Goal: Information Seeking & Learning: Learn about a topic

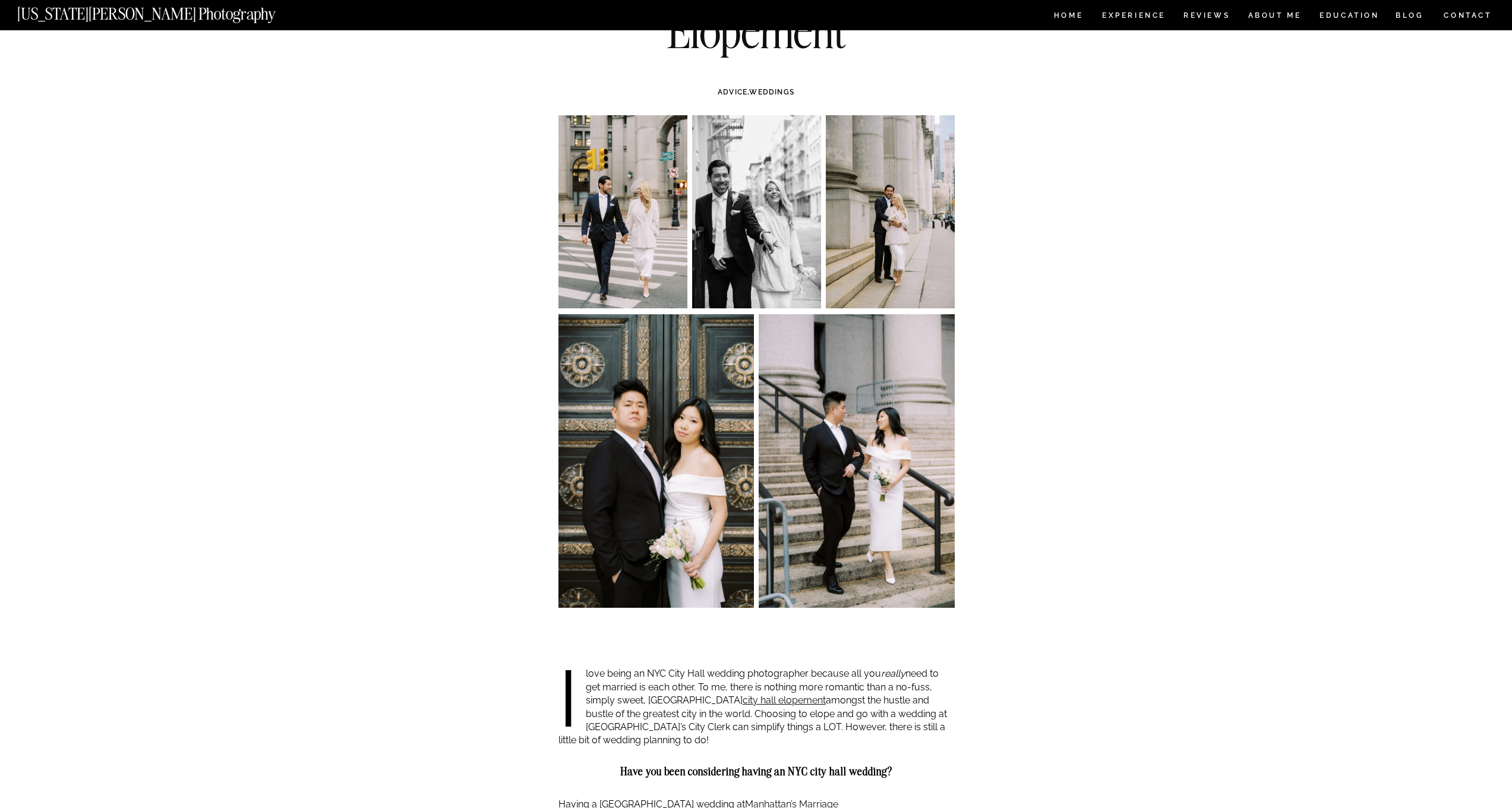
scroll to position [178, 0]
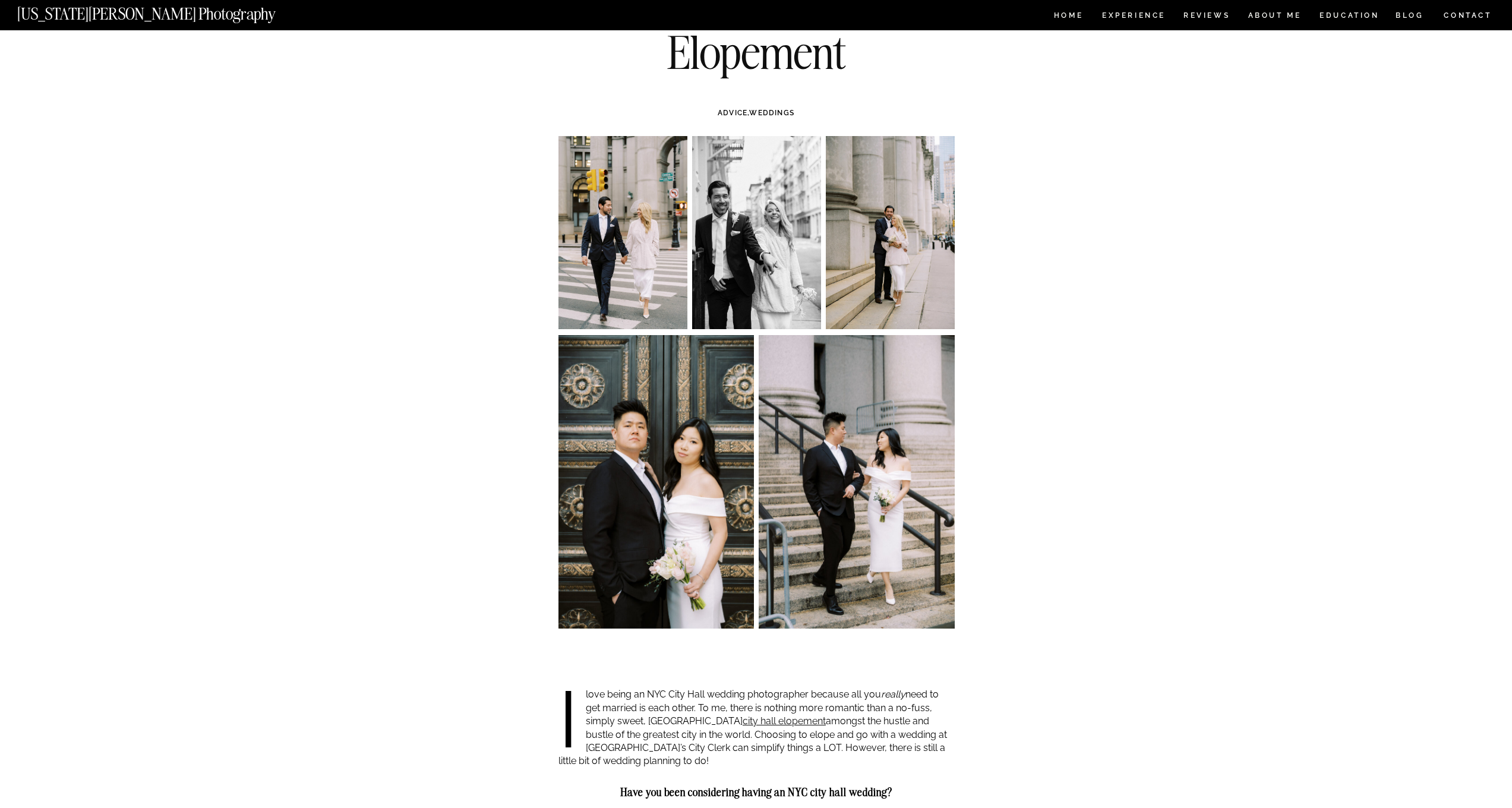
click at [579, 283] on img at bounding box center [623, 232] width 129 height 193
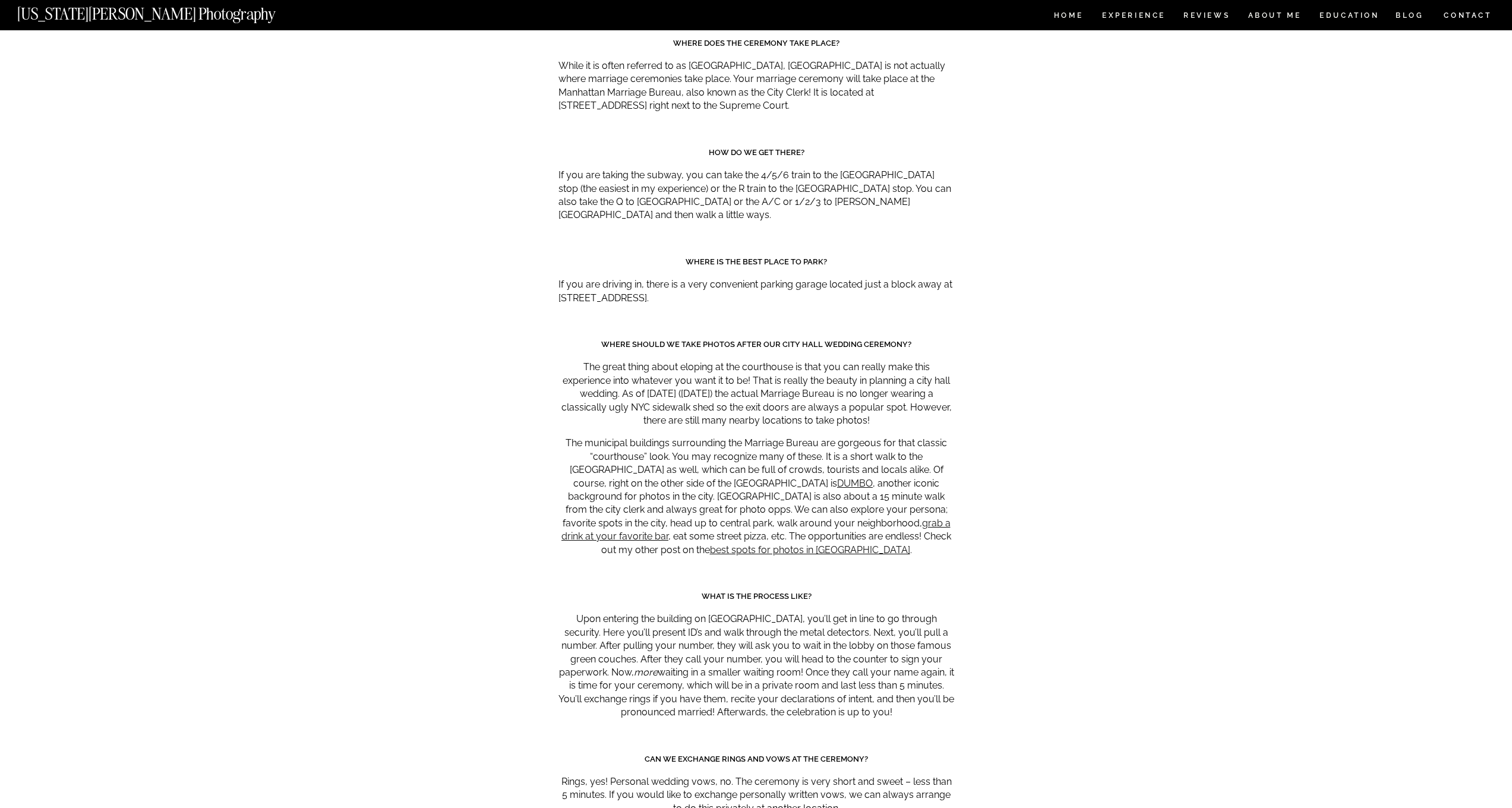
scroll to position [5181, 0]
click at [906, 547] on link "best spots for photos in NYC" at bounding box center [810, 552] width 200 height 11
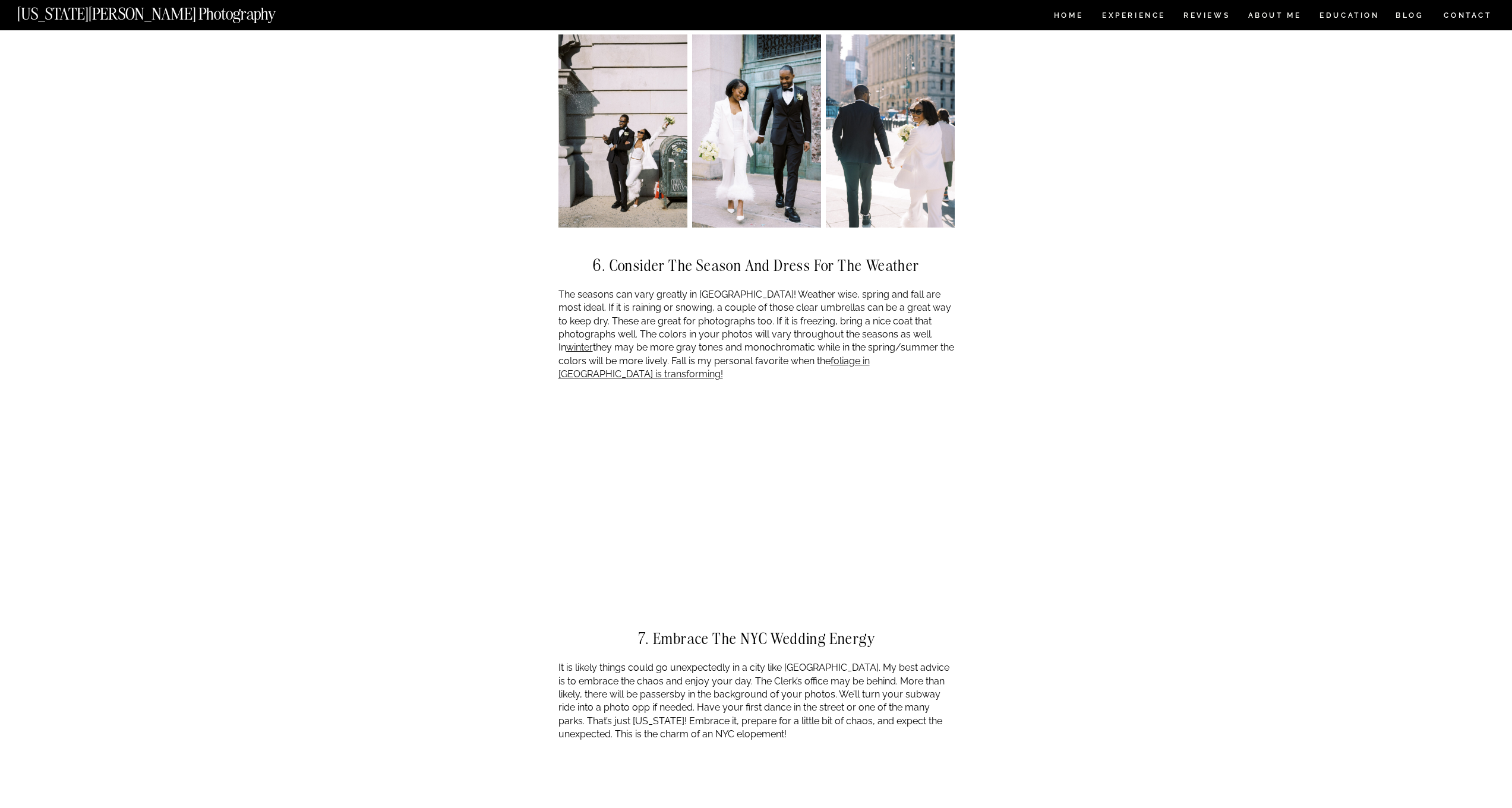
scroll to position [3801, 0]
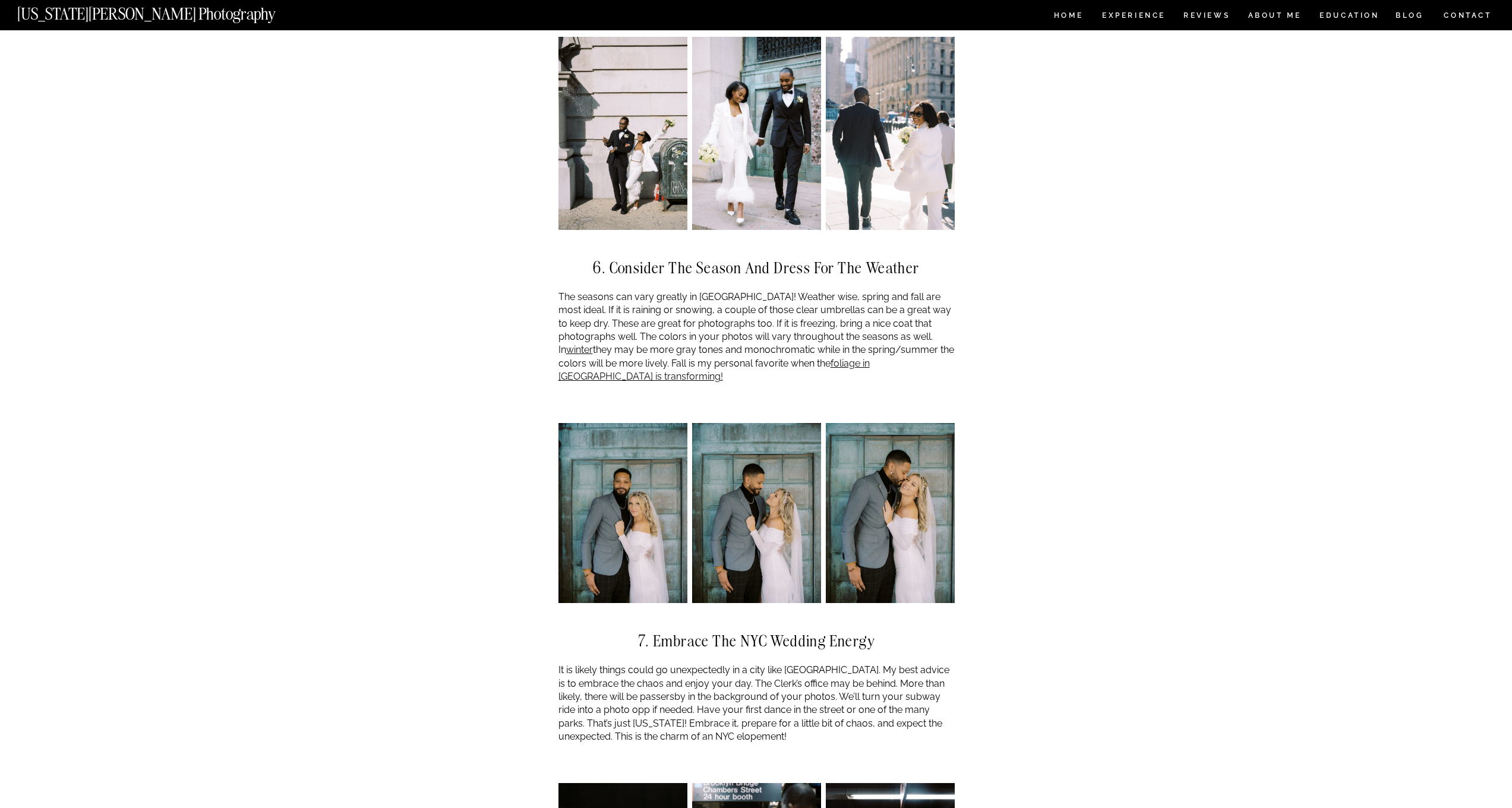
click at [623, 449] on img at bounding box center [623, 513] width 129 height 181
click at [870, 358] on link "foliage in Central Park is transforming!" at bounding box center [714, 370] width 311 height 24
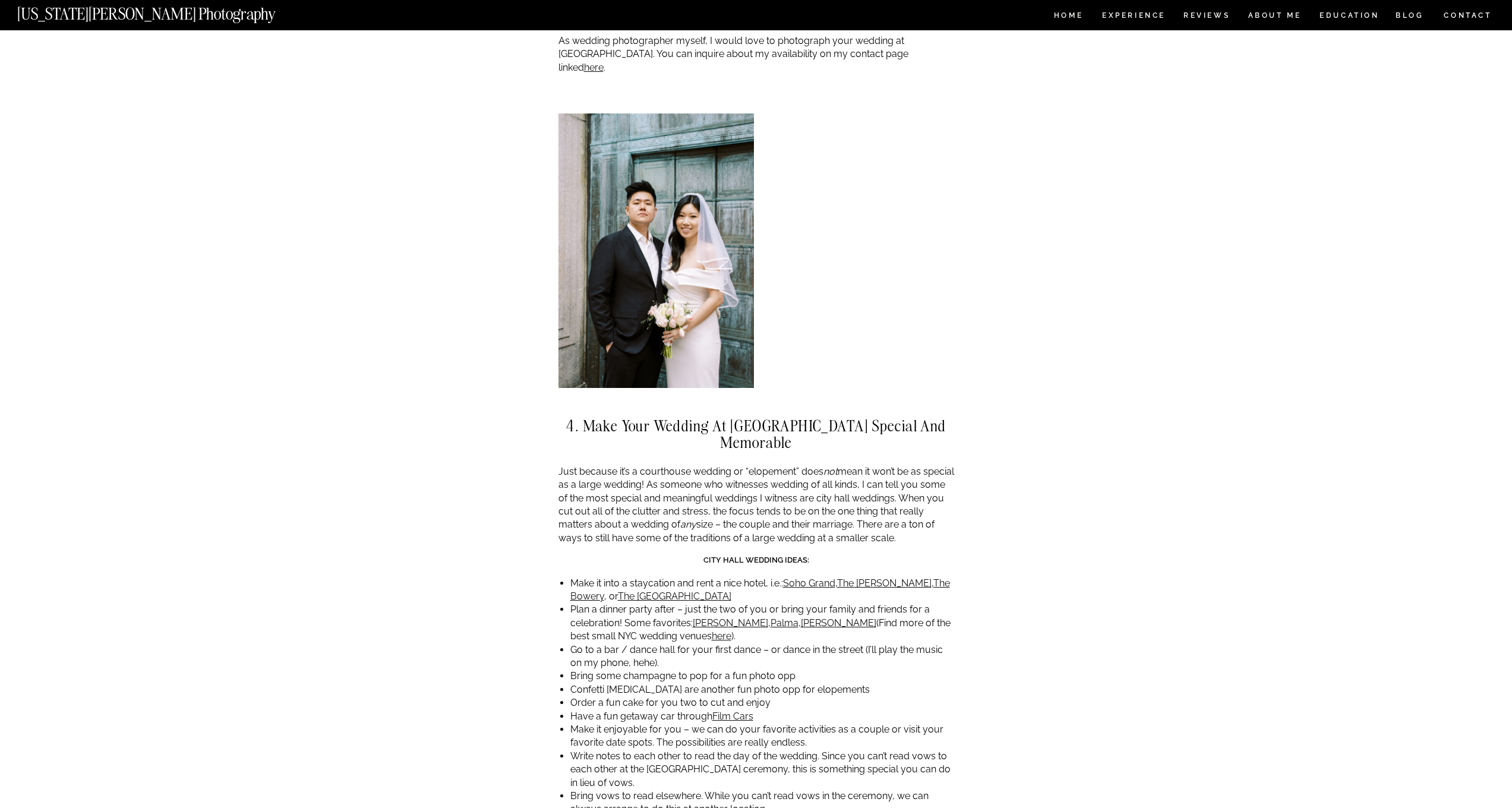
scroll to position [2665, 0]
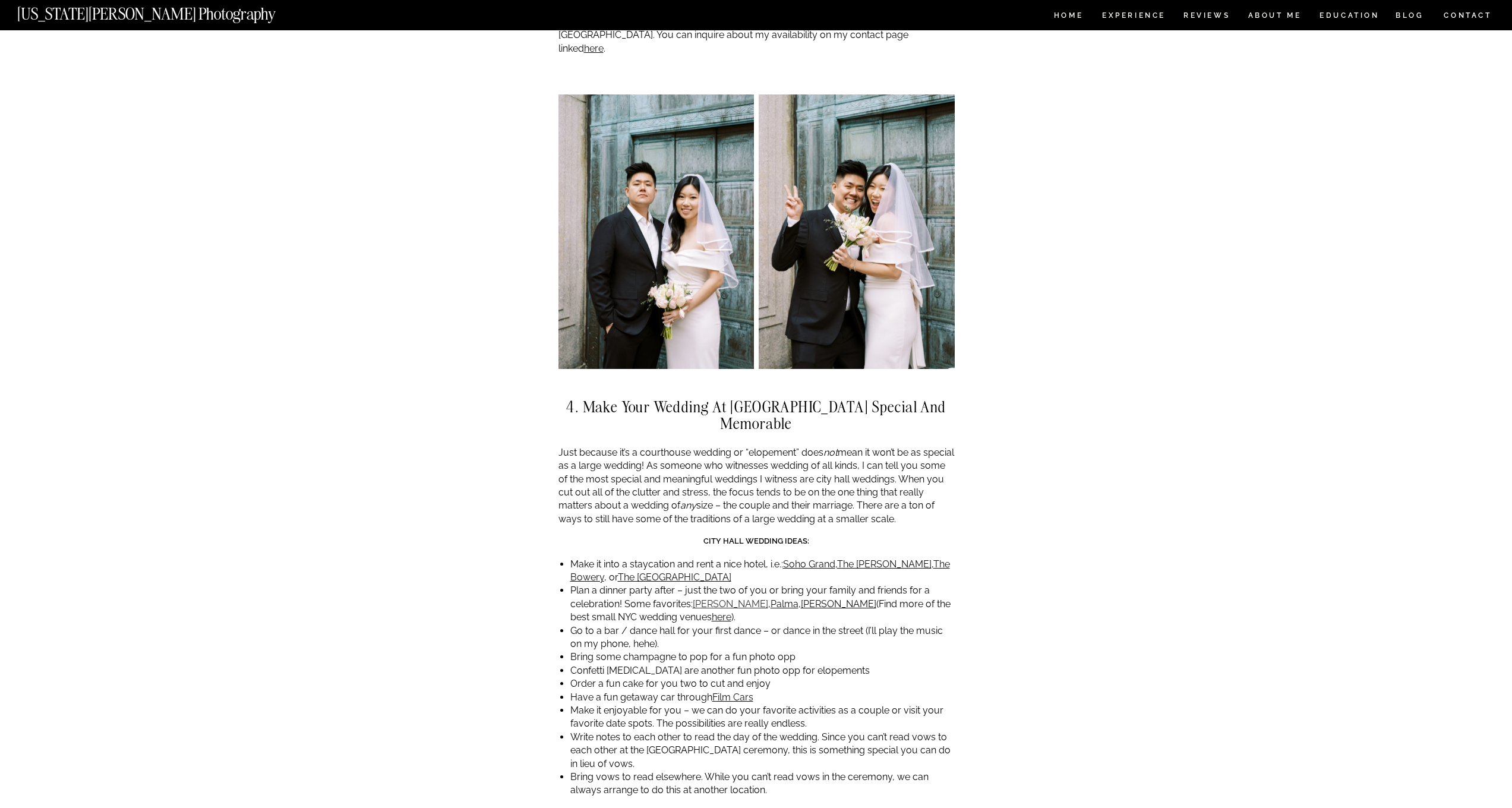
click at [703, 598] on link "Bobo" at bounding box center [730, 604] width 75 height 11
click at [771, 598] on link "Palma" at bounding box center [785, 604] width 28 height 11
click at [801, 598] on link "Celestine" at bounding box center [839, 604] width 75 height 11
click at [712, 611] on link "here" at bounding box center [722, 617] width 20 height 11
click at [740, 692] on link "Film Cars" at bounding box center [733, 697] width 41 height 11
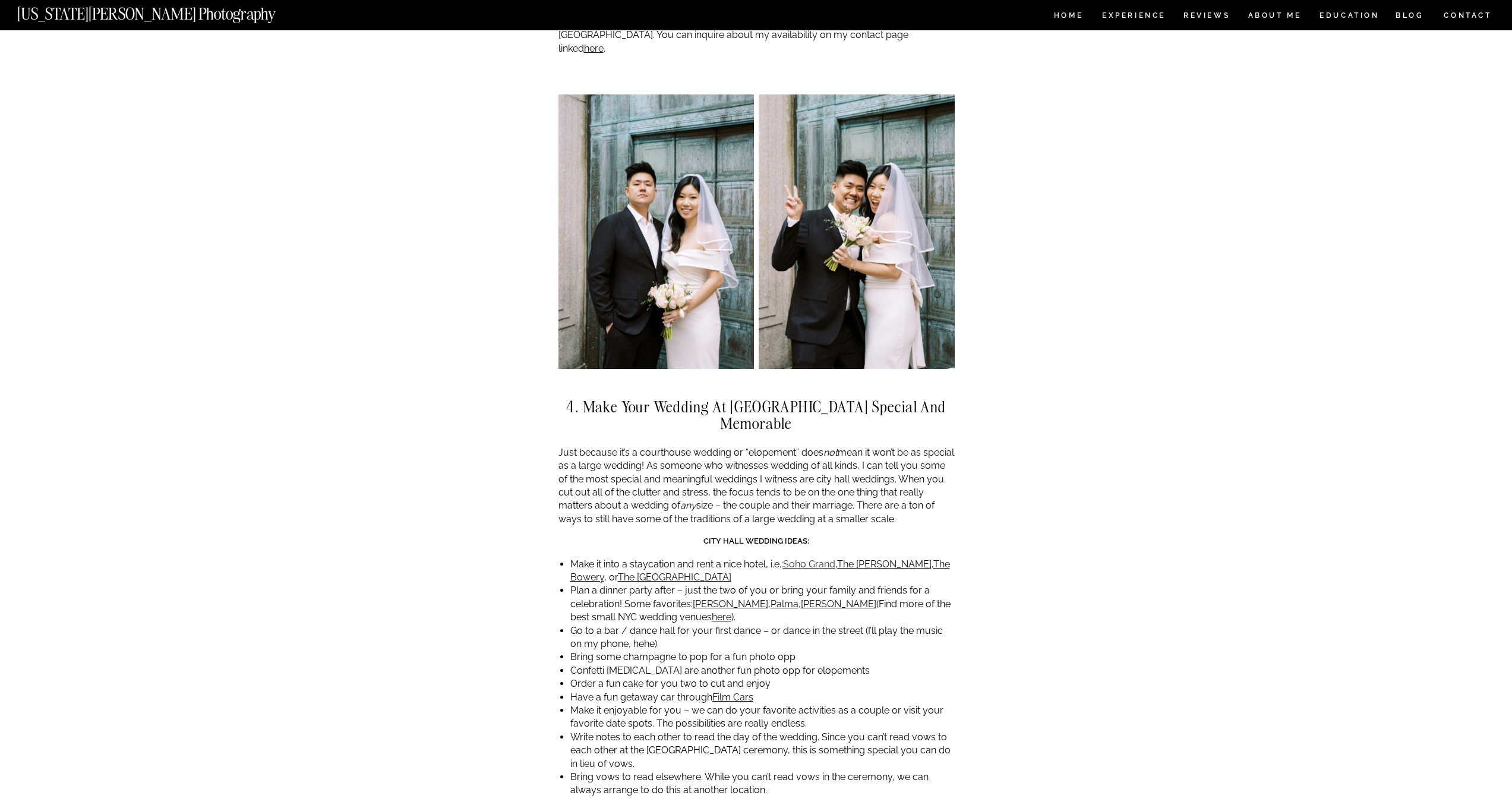
click at [809, 558] on link "Soho Grand" at bounding box center [809, 564] width 52 height 11
click at [884, 558] on link "The Beekman" at bounding box center [884, 564] width 94 height 11
click at [921, 558] on link "The Bowery" at bounding box center [760, 570] width 380 height 24
click at [695, 572] on link "The Wall Street Hotel" at bounding box center [675, 577] width 114 height 11
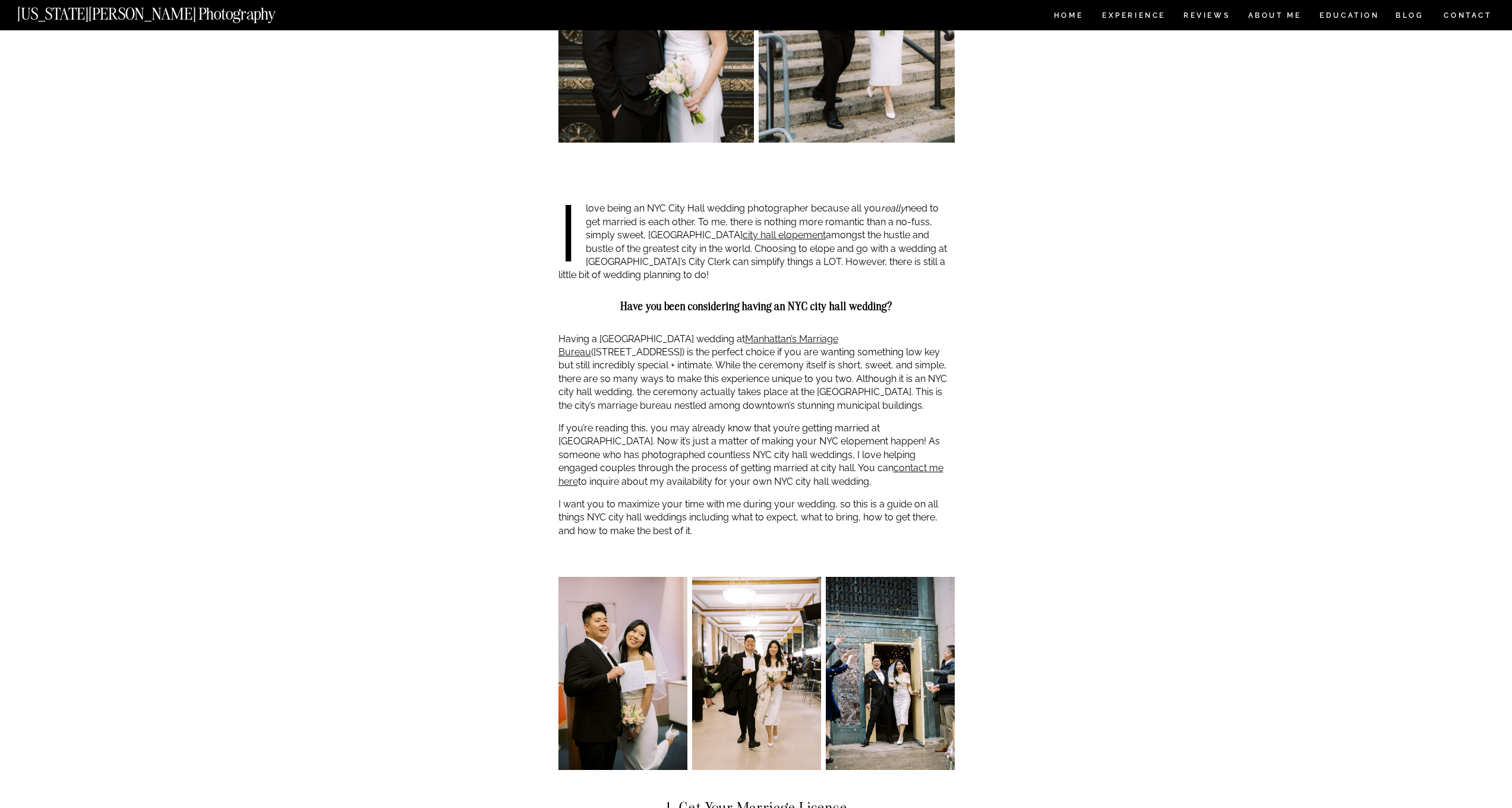
scroll to position [585, 0]
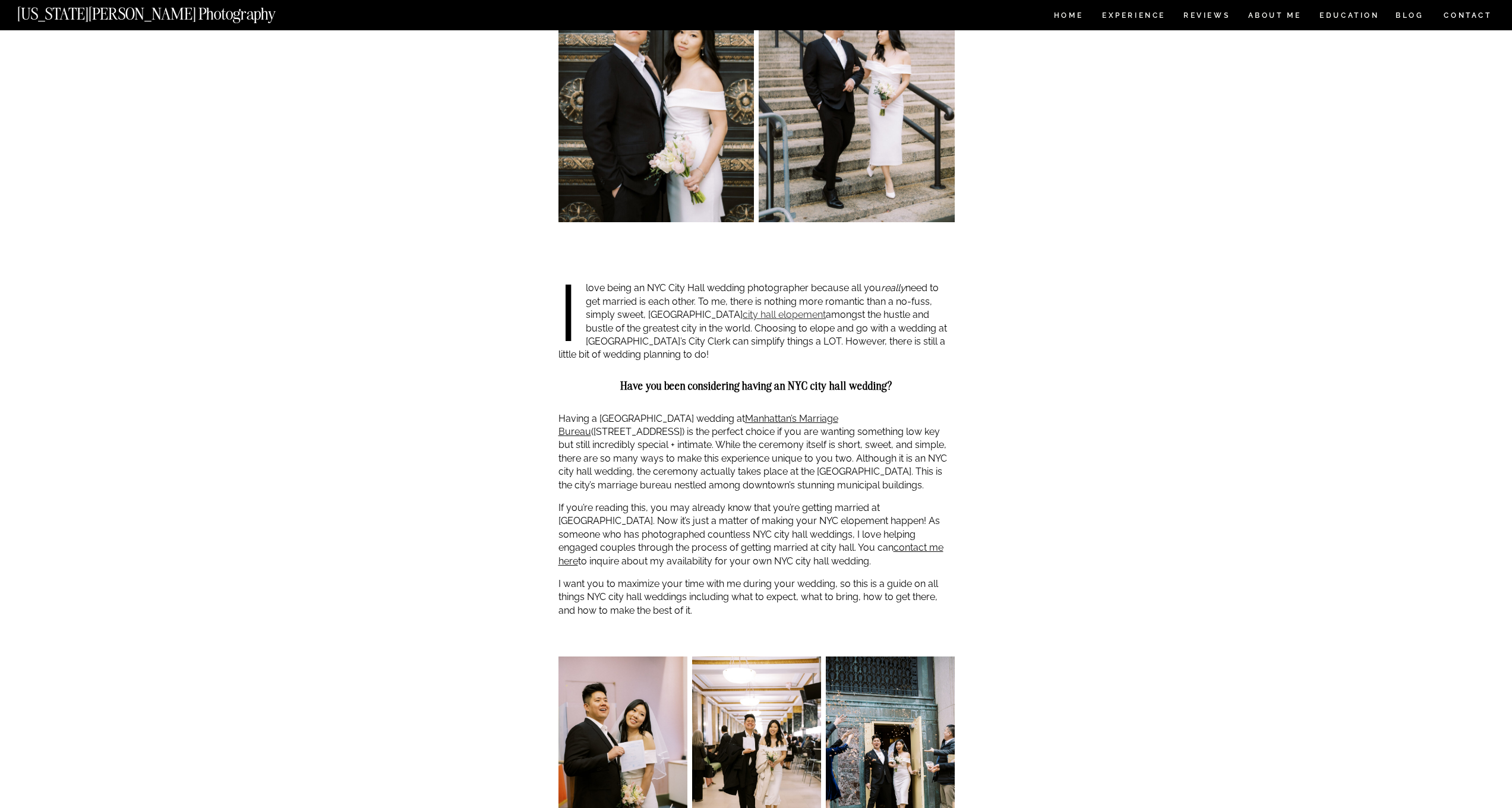
click at [743, 318] on link "city hall elopement" at bounding box center [785, 314] width 83 height 11
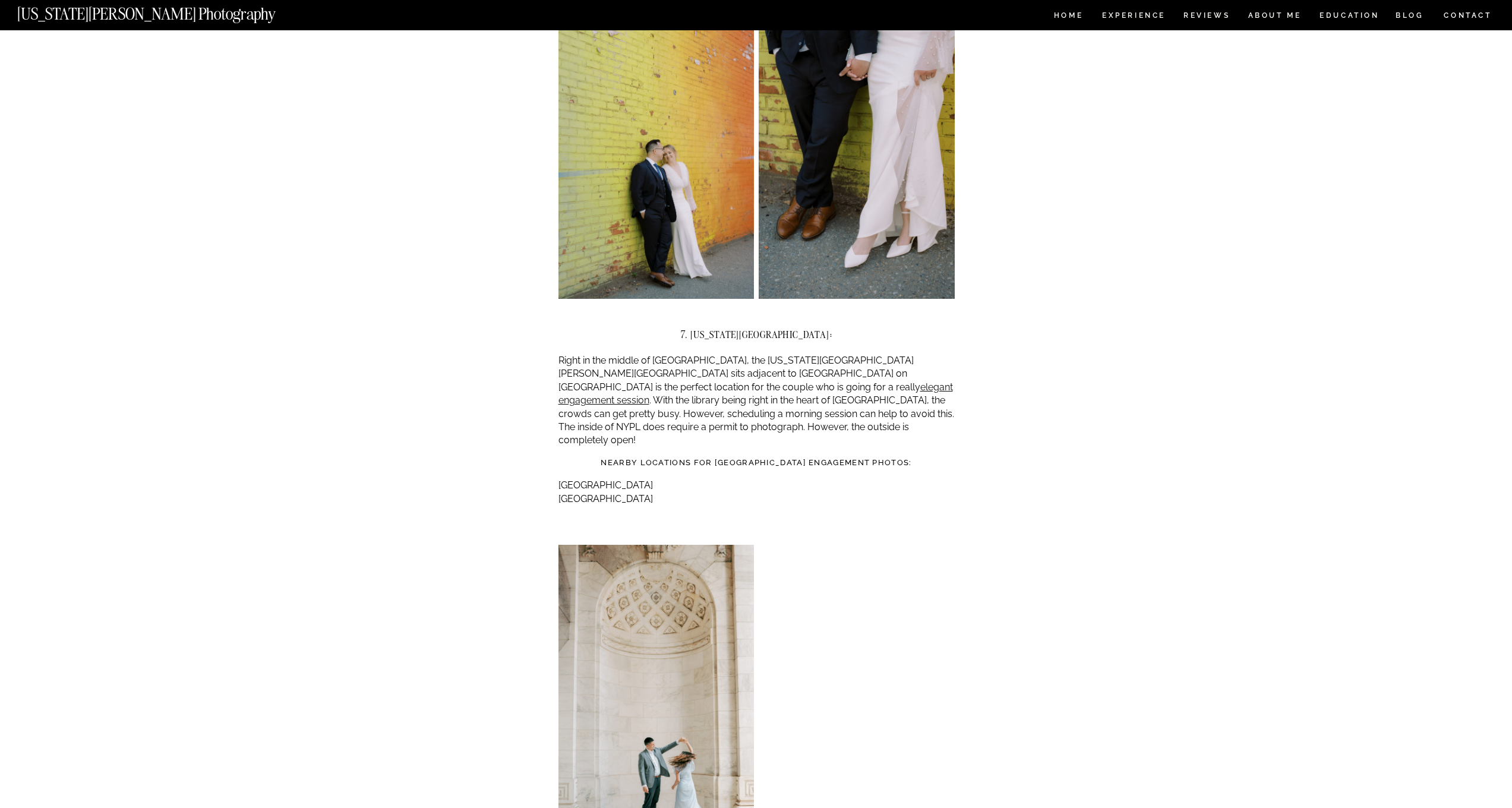
scroll to position [3216, 0]
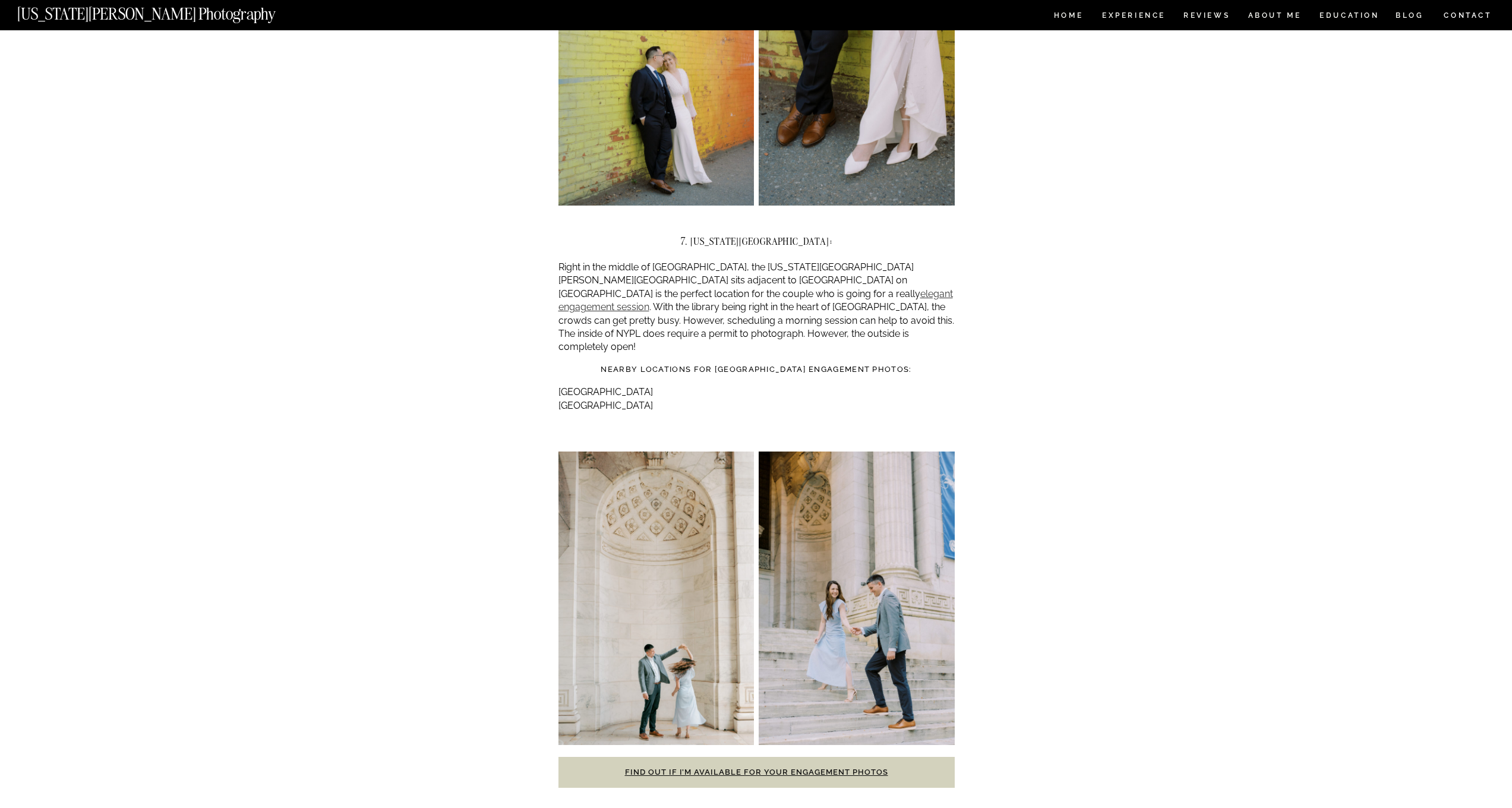
click at [735, 288] on link "elegant engagement session" at bounding box center [756, 300] width 395 height 24
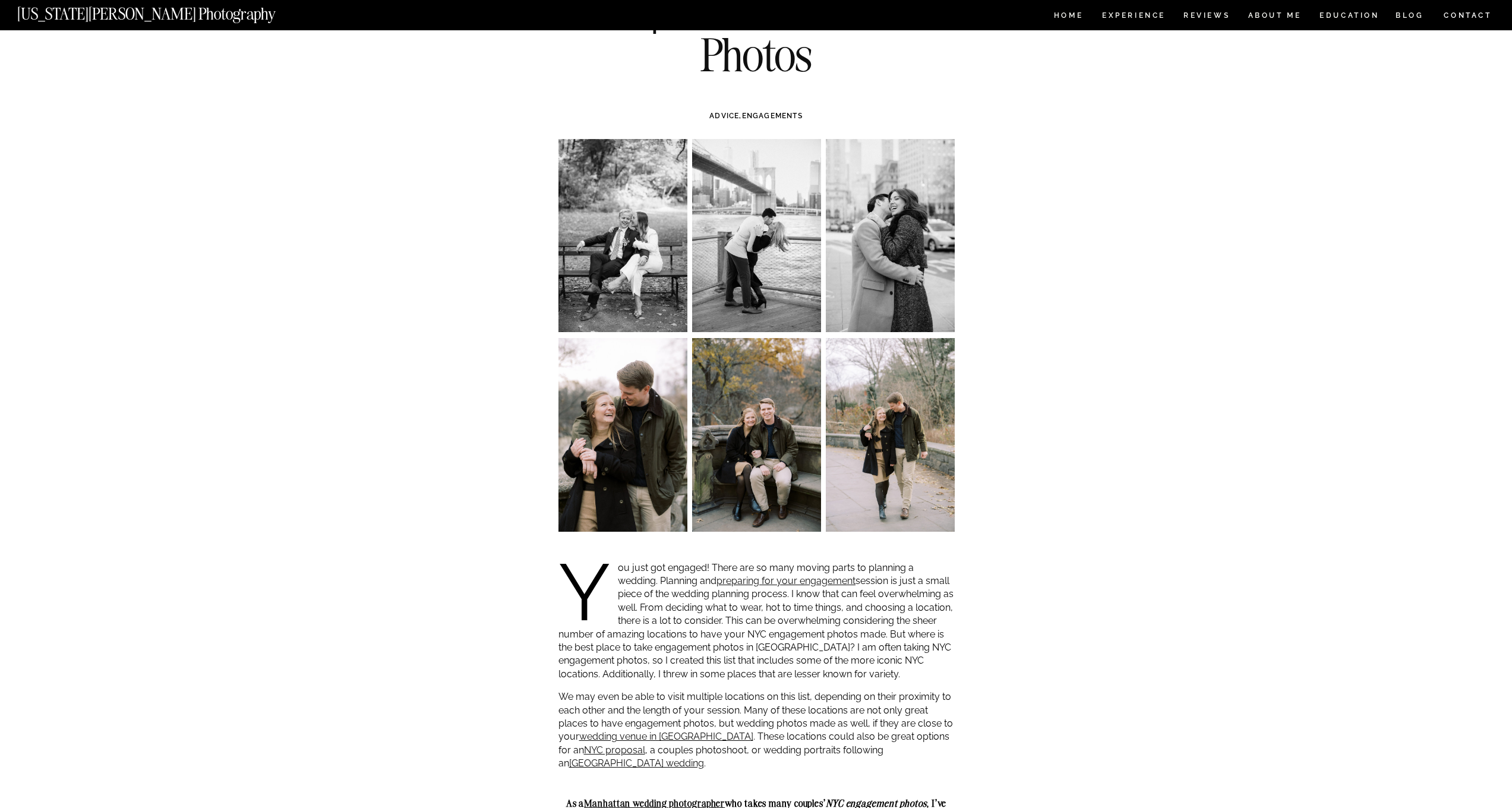
scroll to position [919, 0]
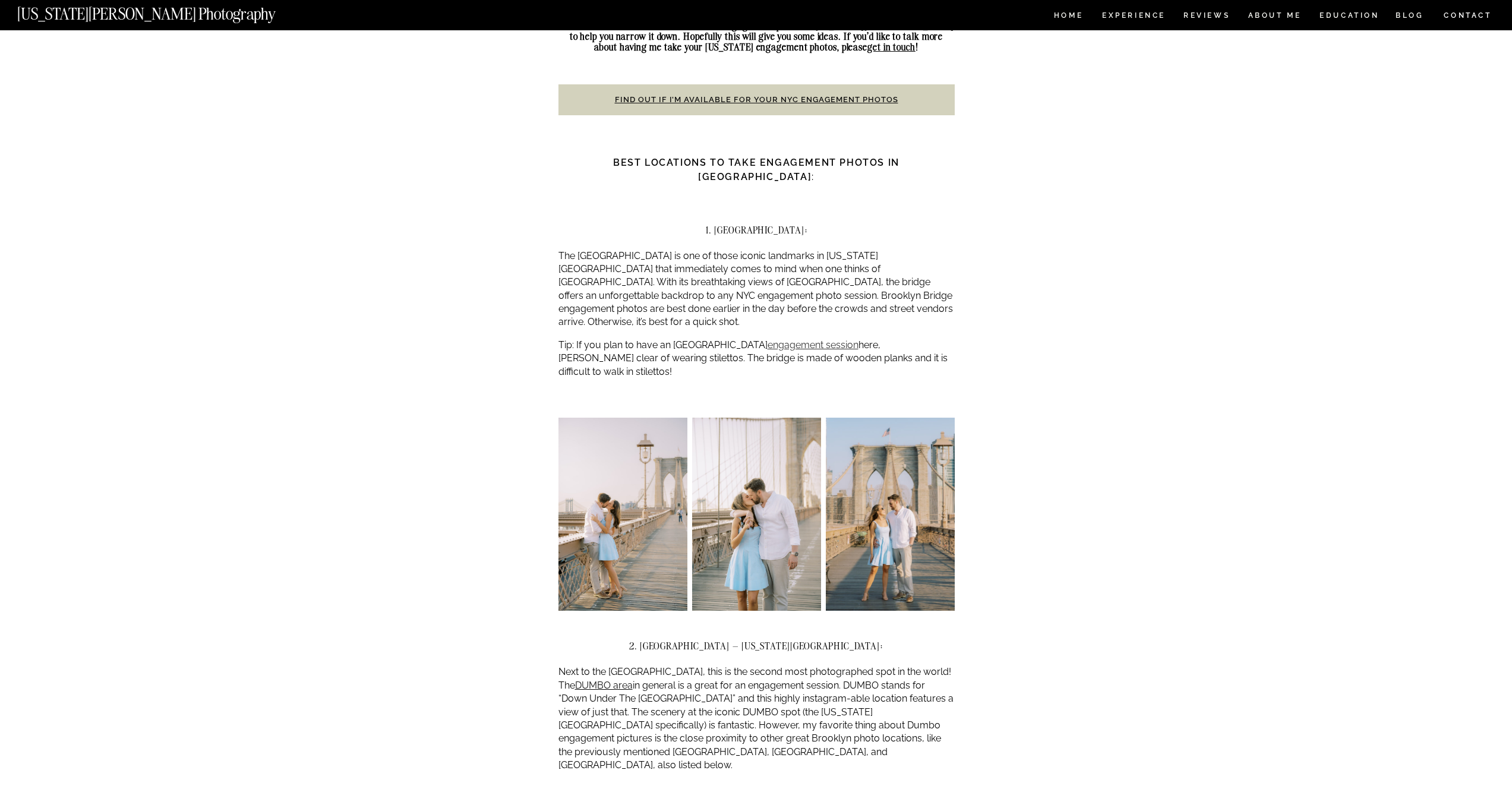
click at [768, 339] on link "engagement session" at bounding box center [813, 345] width 91 height 11
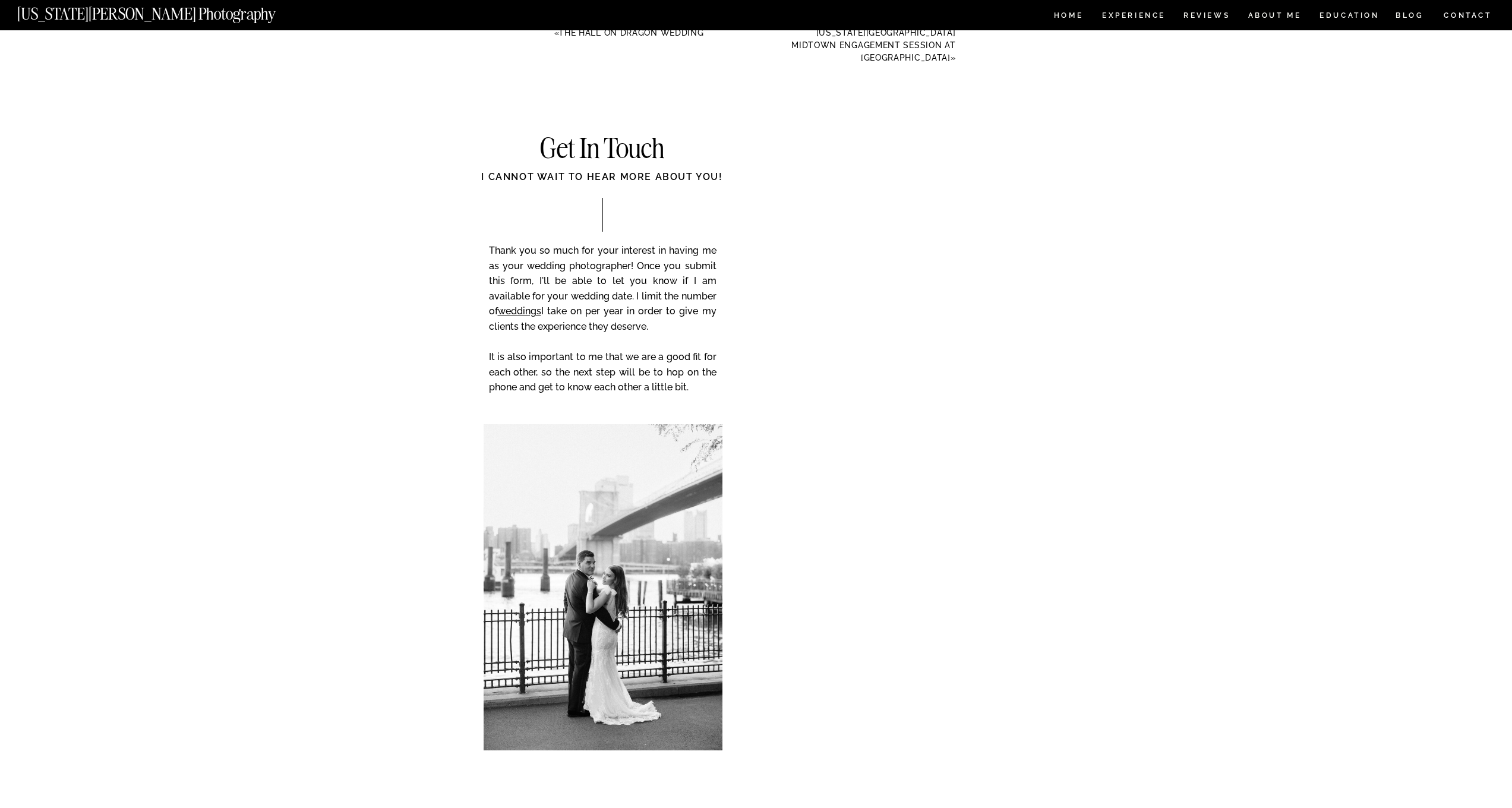
scroll to position [15661, 0]
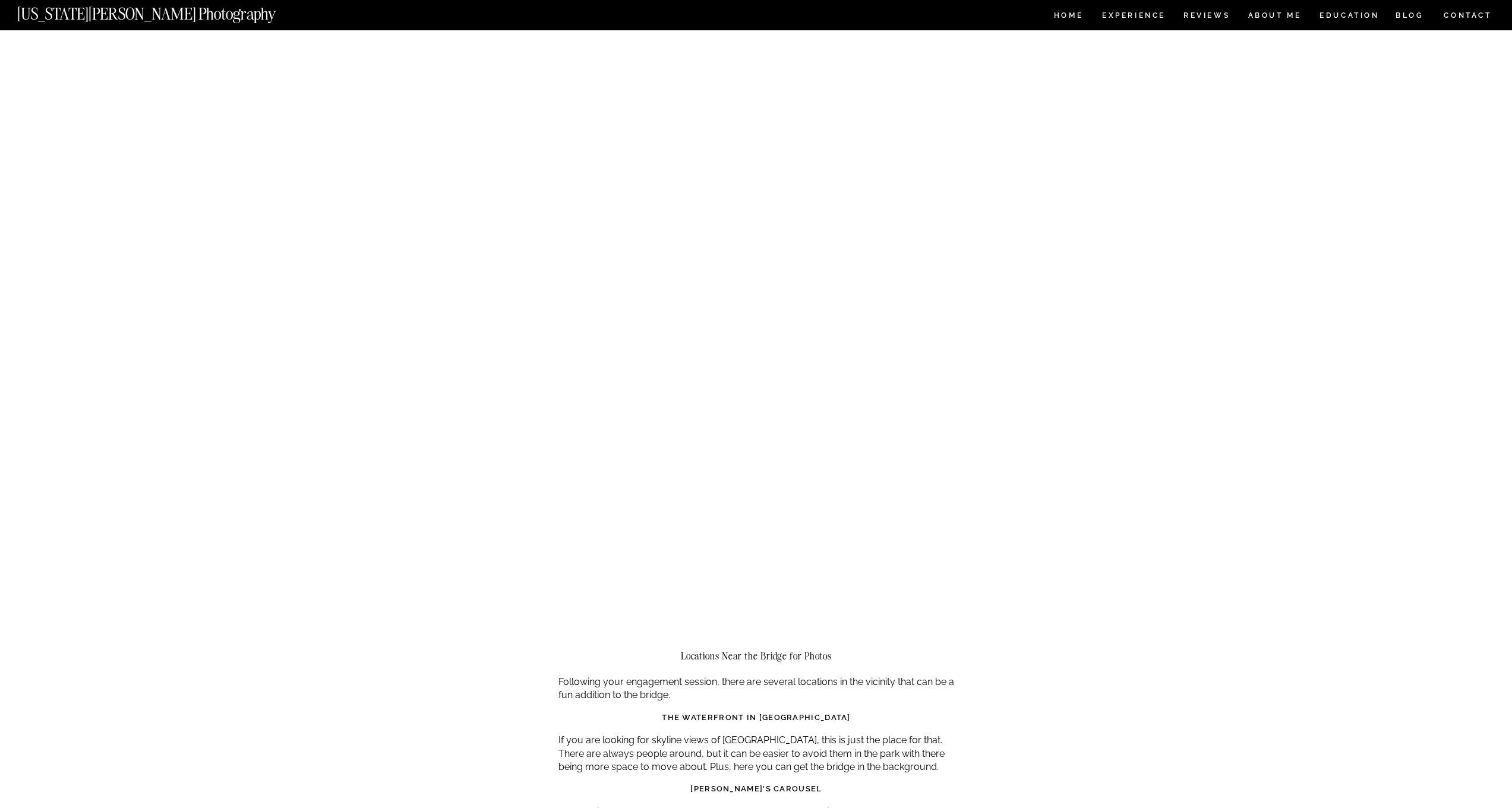
scroll to position [3528, 0]
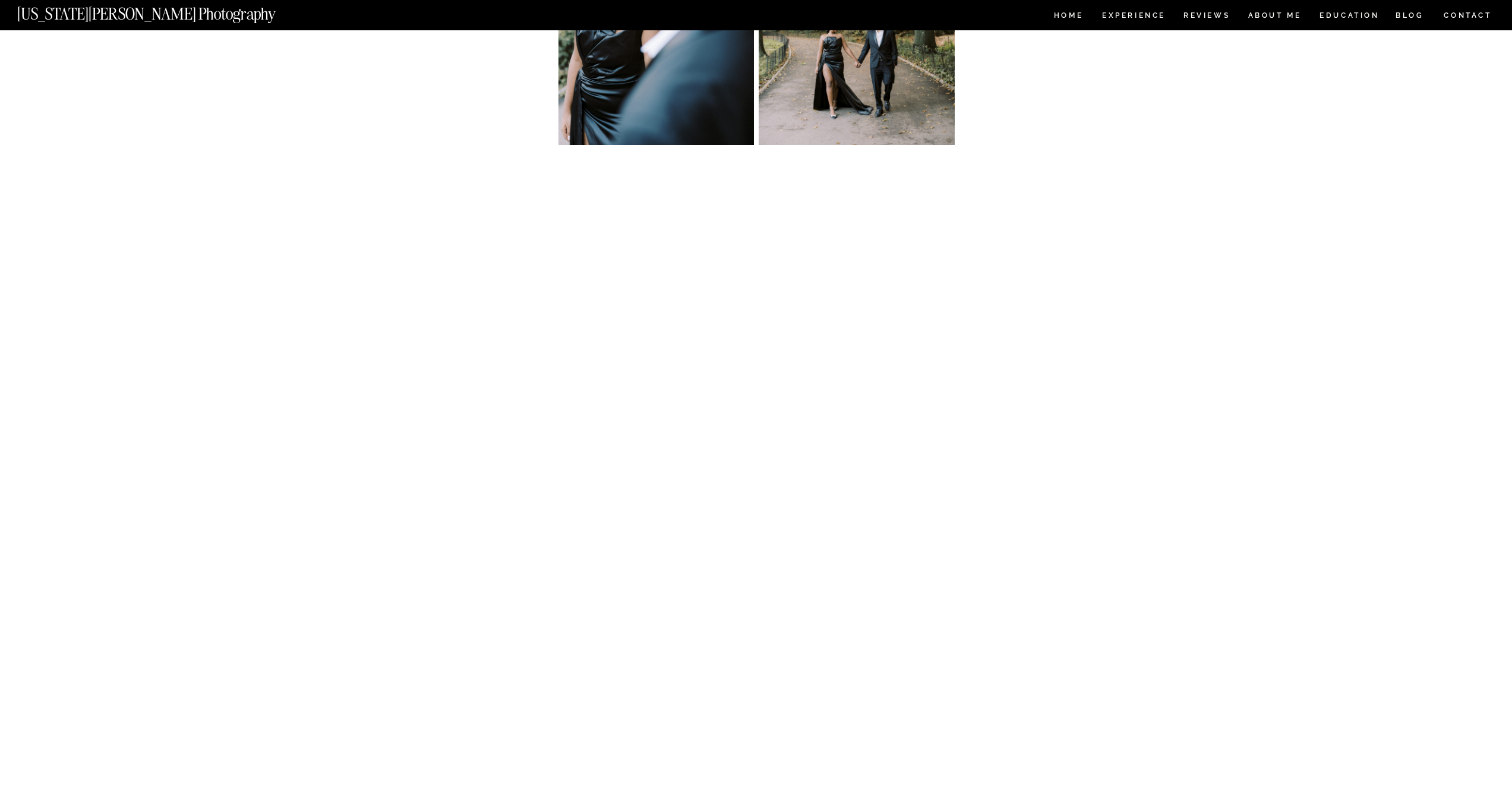
scroll to position [2484, 0]
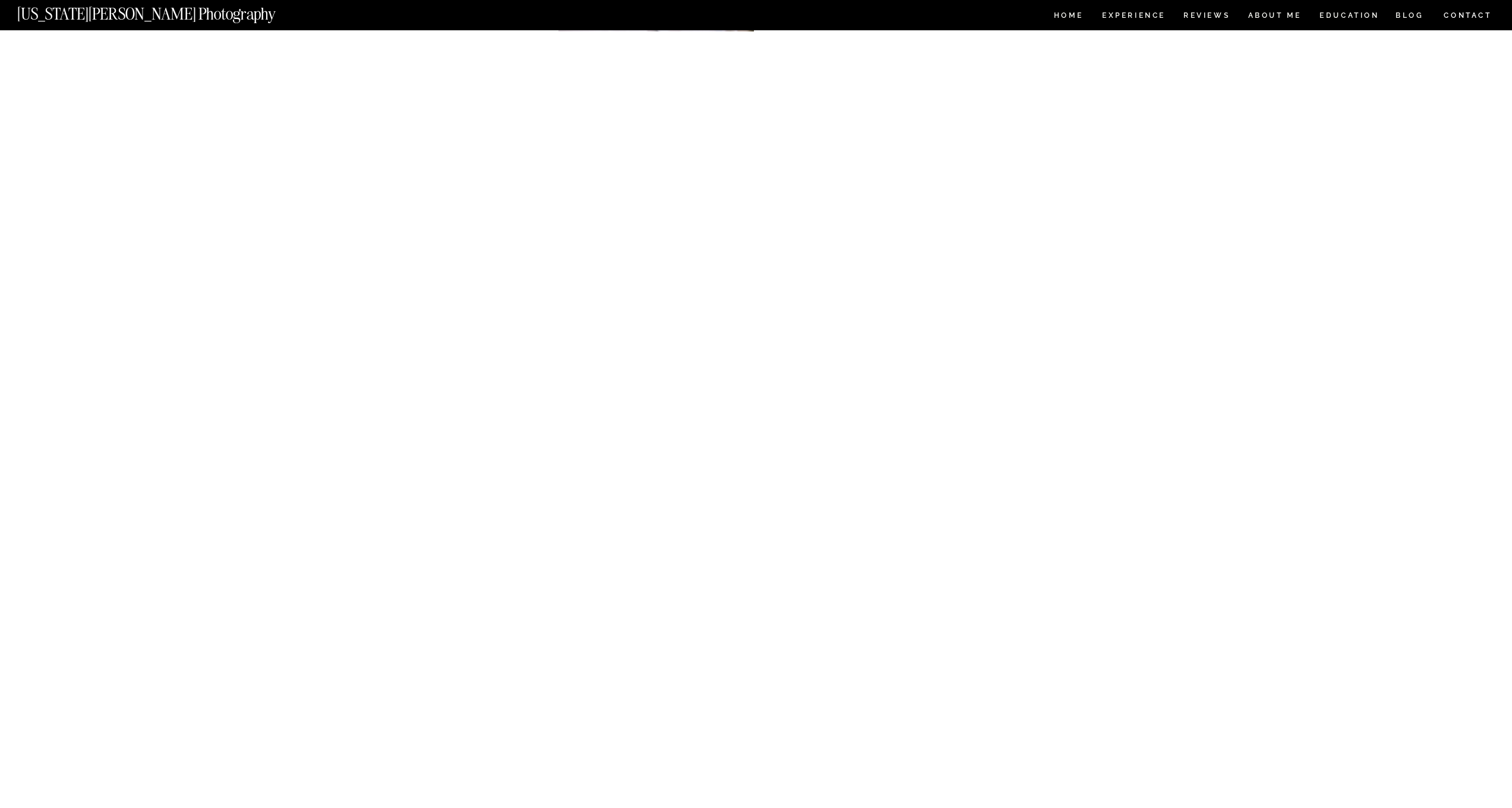
scroll to position [6160, 0]
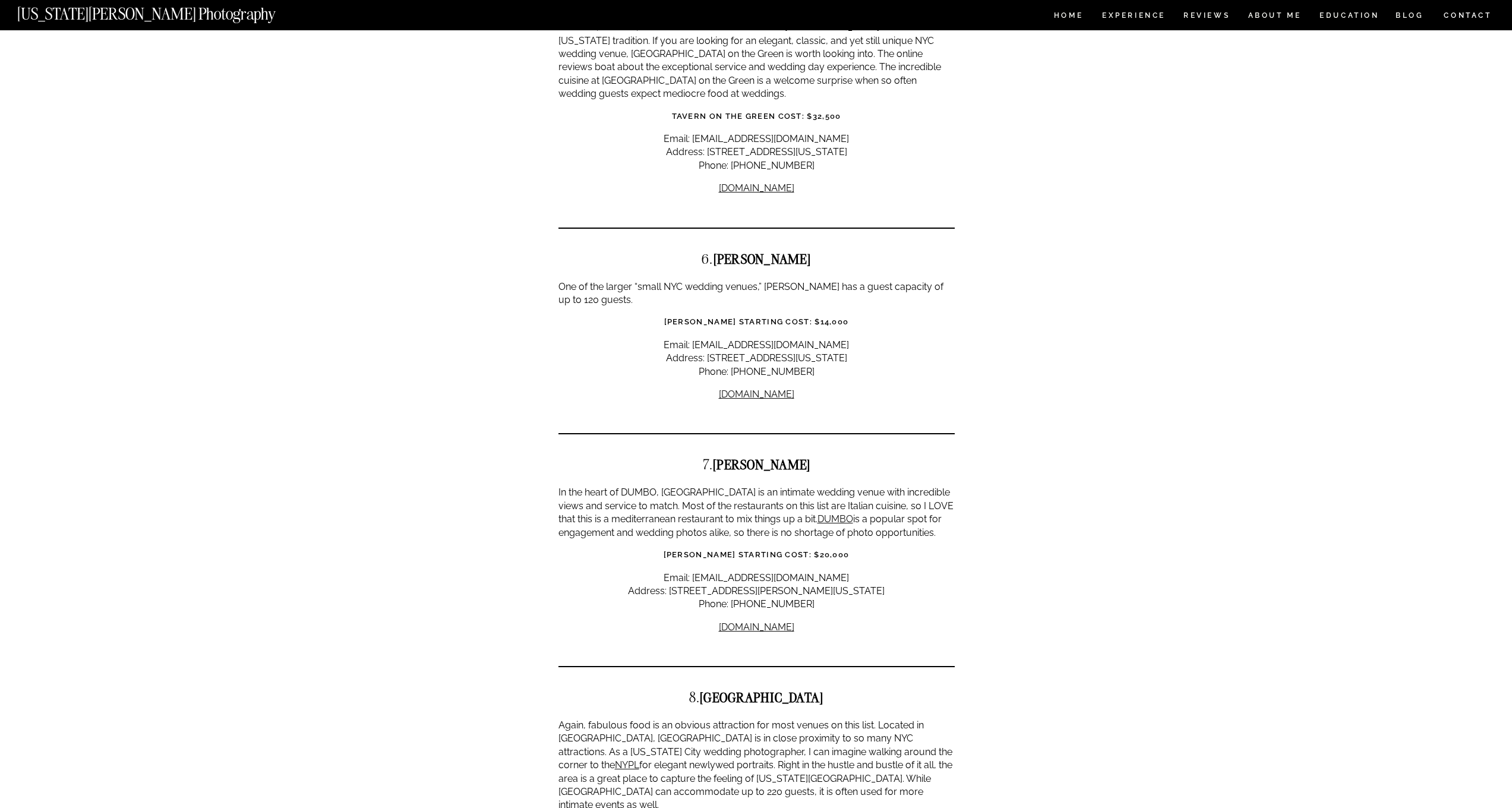
scroll to position [2397, 0]
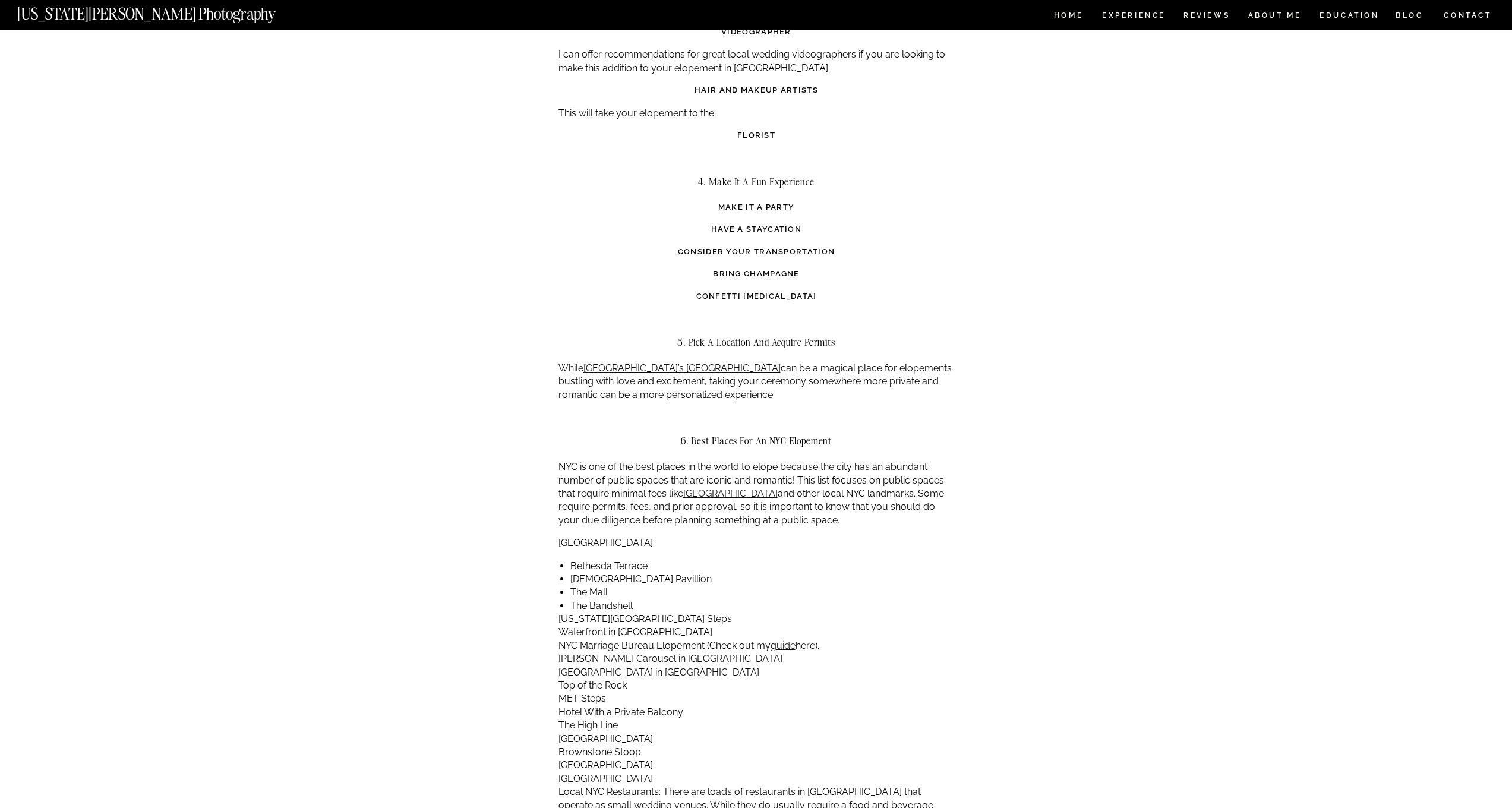
scroll to position [2149, 0]
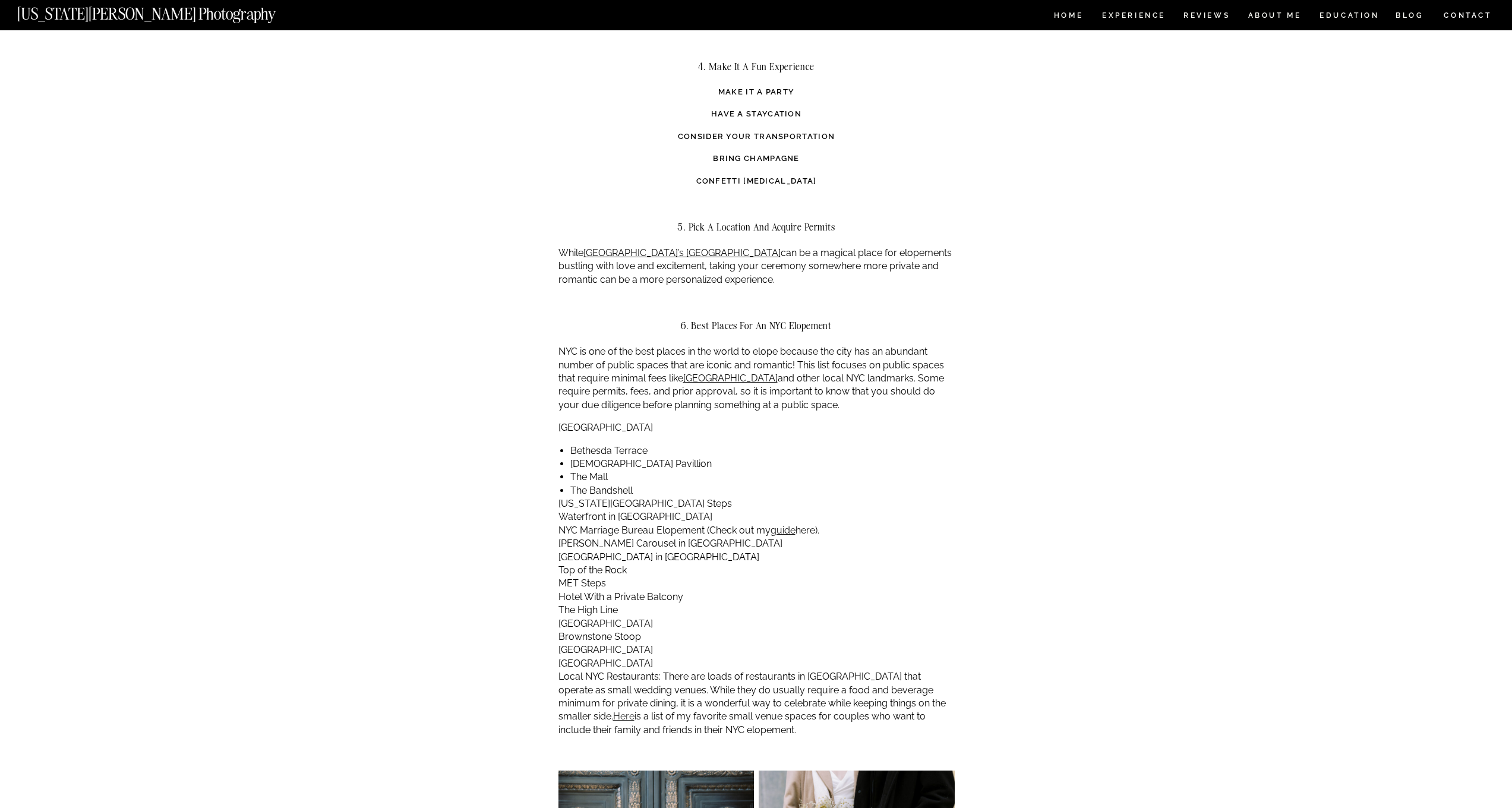
click at [635, 711] on link "Here" at bounding box center [624, 716] width 21 height 11
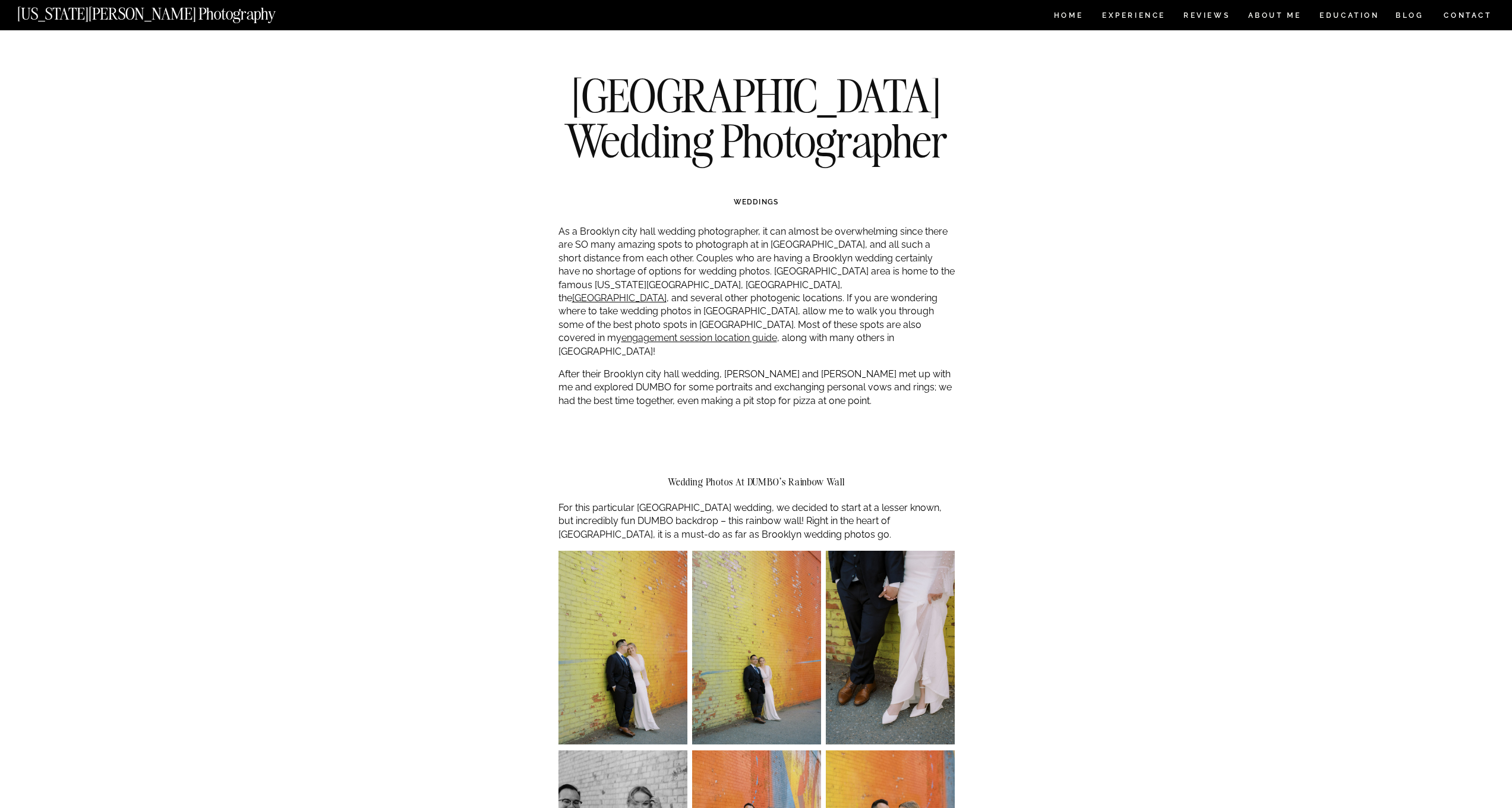
scroll to position [760, 0]
